Goal: Information Seeking & Learning: Learn about a topic

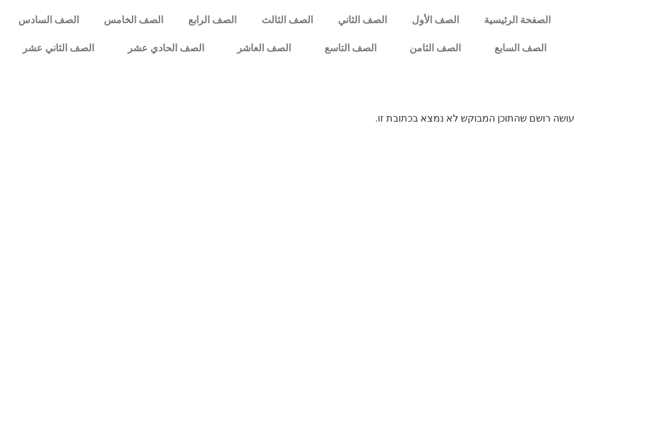
click at [359, 46] on link "الصف التاسع" at bounding box center [351, 48] width 86 height 28
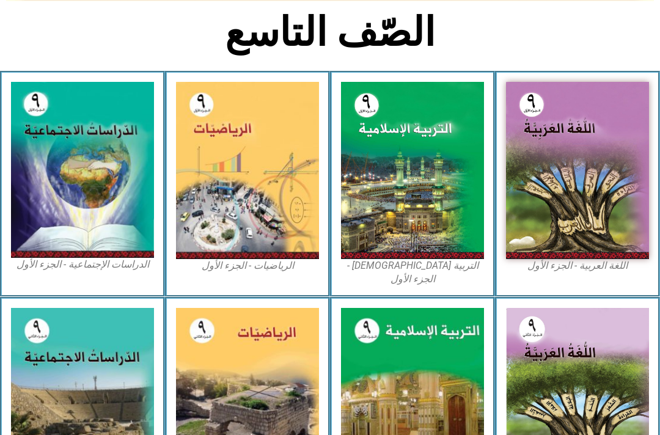
scroll to position [279, 0]
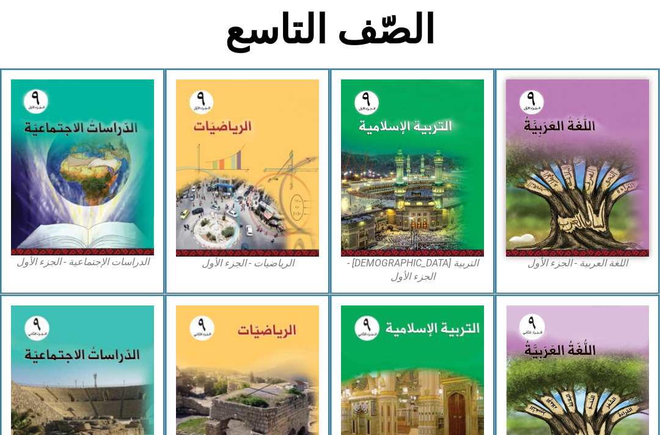
click at [432, 180] on img at bounding box center [412, 167] width 143 height 177
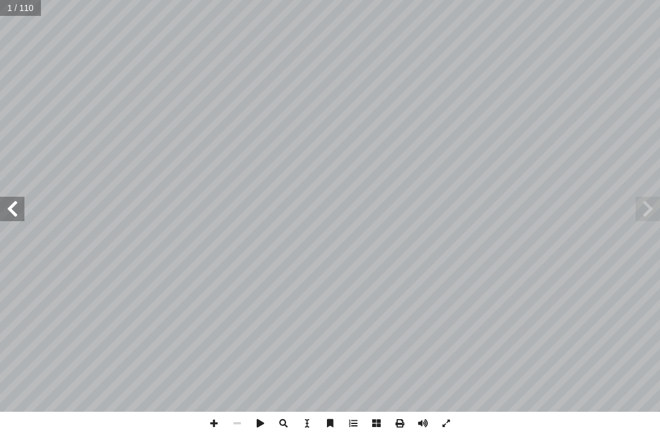
click at [650, 218] on span at bounding box center [648, 209] width 24 height 24
click at [655, 205] on span at bounding box center [648, 209] width 24 height 24
click at [20, 208] on span at bounding box center [12, 209] width 24 height 24
